Goal: Communication & Community: Ask a question

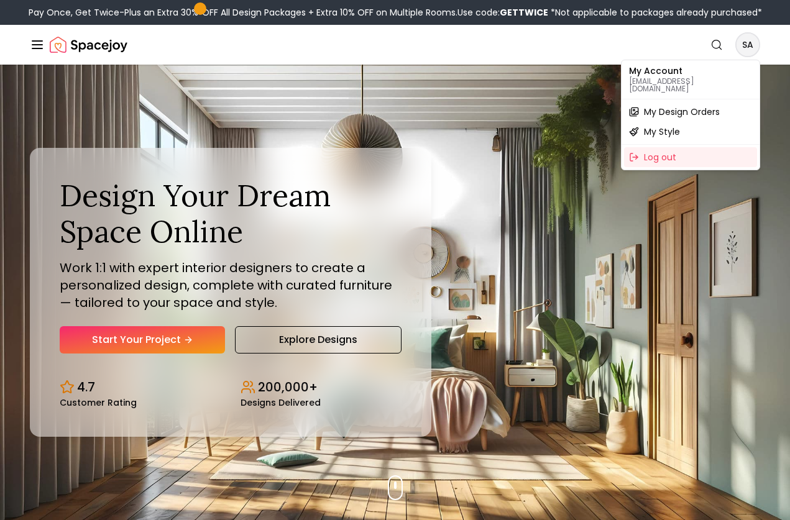
click at [683, 107] on span "My Design Orders" at bounding box center [682, 112] width 76 height 12
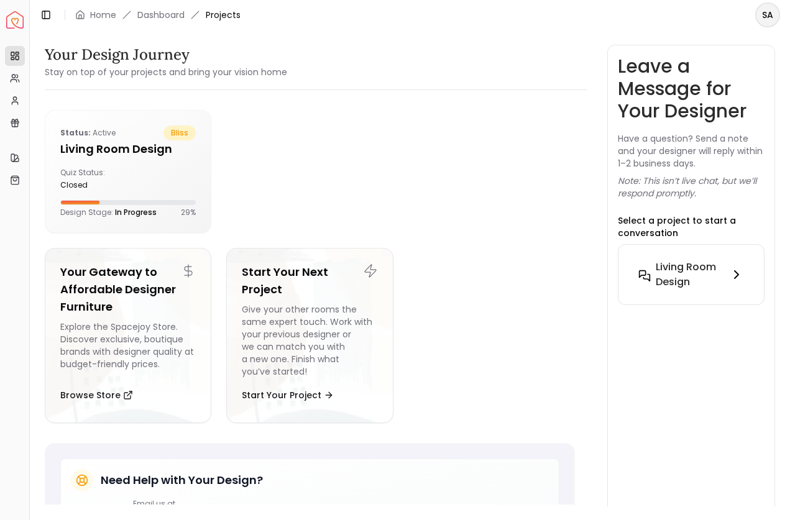
click at [680, 267] on h6 "Living Room design" at bounding box center [689, 275] width 68 height 30
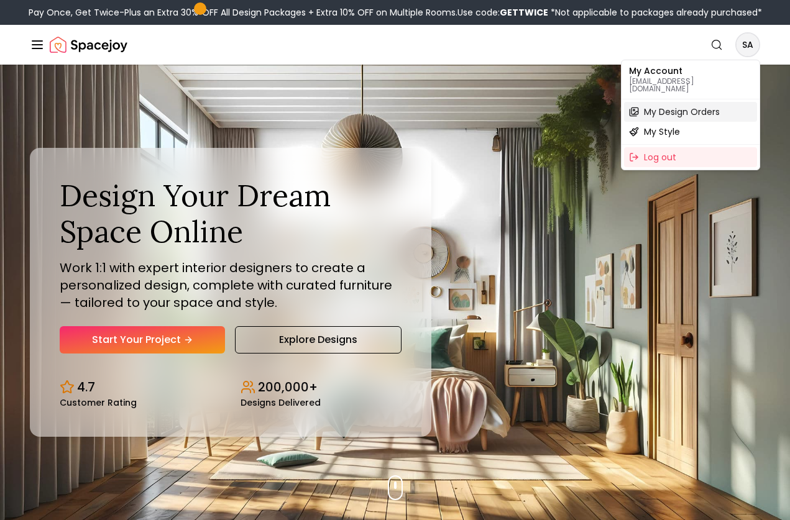
click at [700, 106] on span "My Design Orders" at bounding box center [682, 112] width 76 height 12
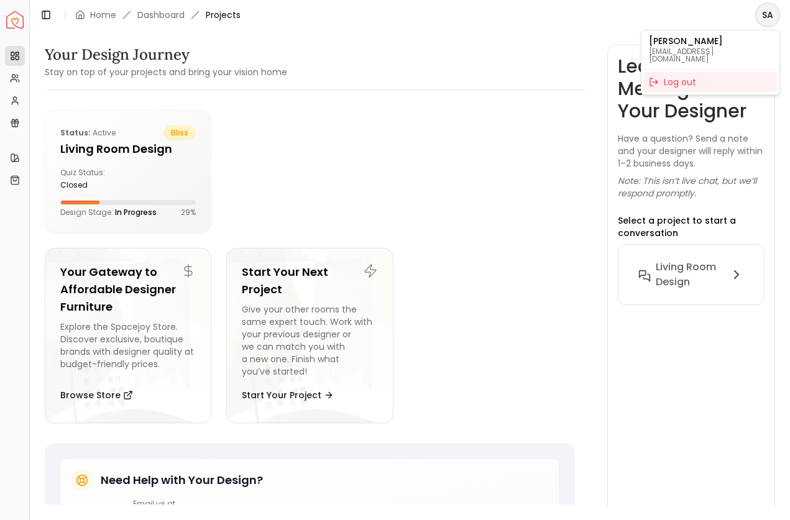
click at [769, 12] on html "Spacejoy Dashboard Overview Projects My Referrals My Profile Gift Card Balance …" at bounding box center [395, 260] width 790 height 520
click at [535, 167] on html "Spacejoy Dashboard Overview Projects My Referrals My Profile Gift Card Balance …" at bounding box center [395, 260] width 790 height 520
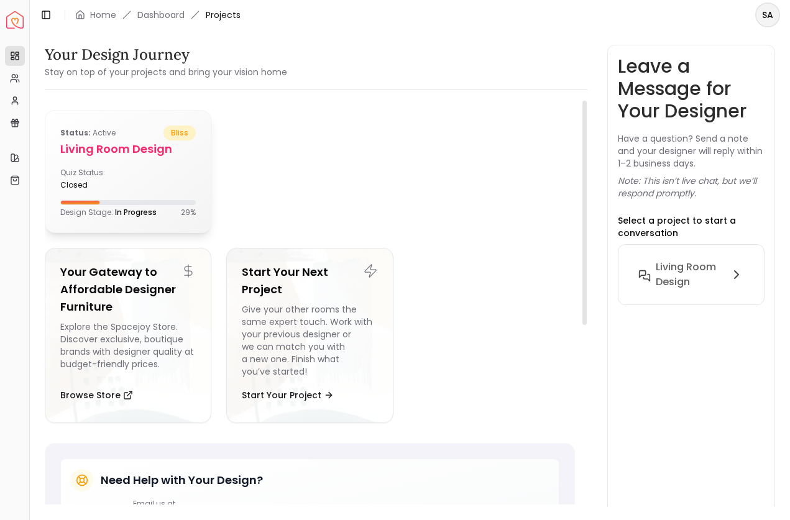
click at [126, 146] on h5 "Living Room design" at bounding box center [127, 148] width 135 height 17
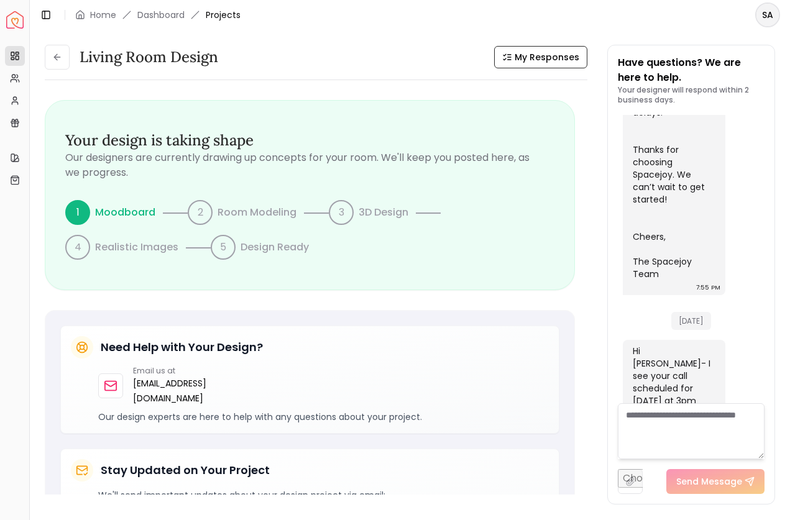
click at [659, 428] on textarea at bounding box center [691, 431] width 147 height 56
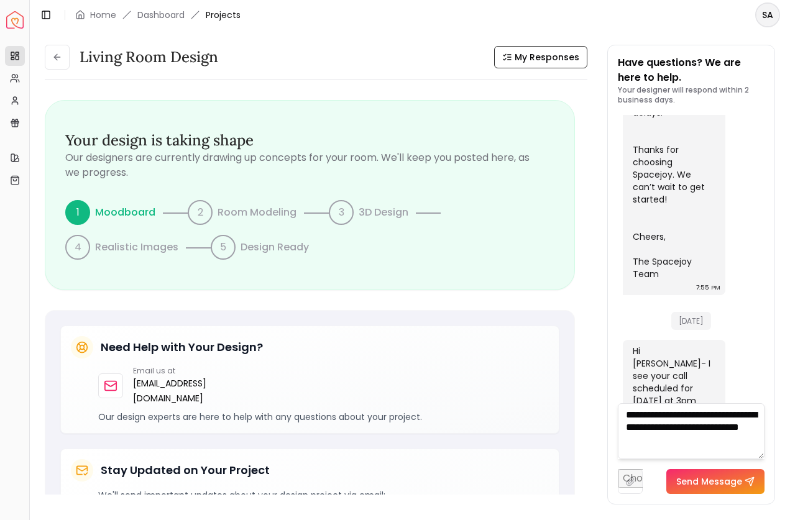
type textarea "**********"
click at [712, 478] on button "Send Message" at bounding box center [715, 481] width 98 height 25
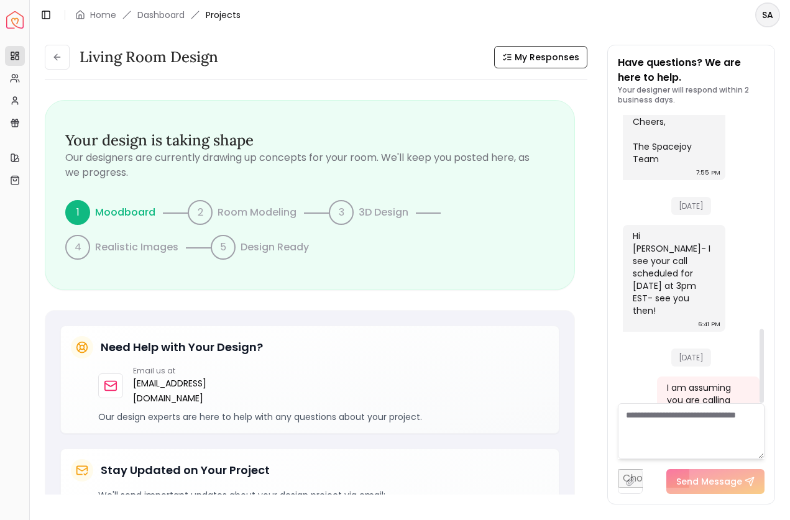
scroll to position [835, 0]
